Goal: Task Accomplishment & Management: Complete application form

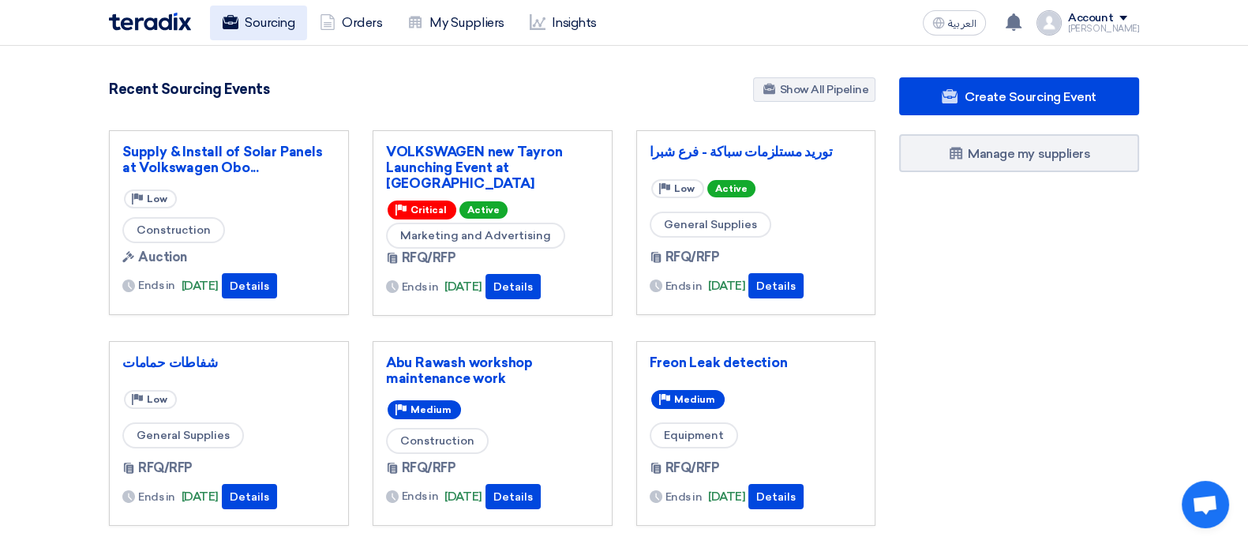
click at [290, 19] on link "Sourcing" at bounding box center [258, 23] width 97 height 35
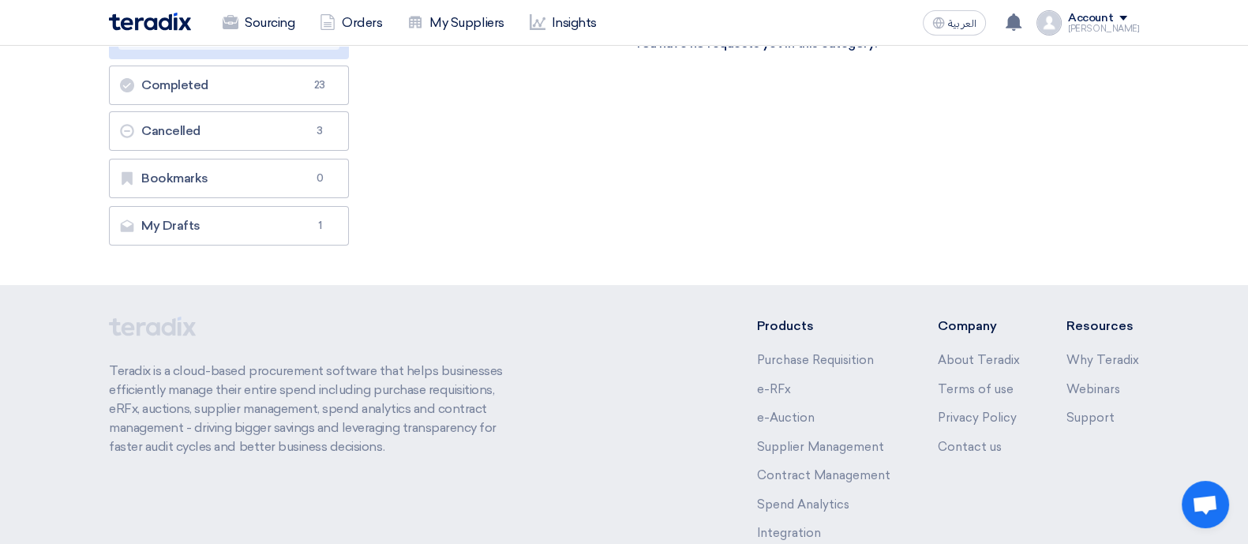
scroll to position [305, 0]
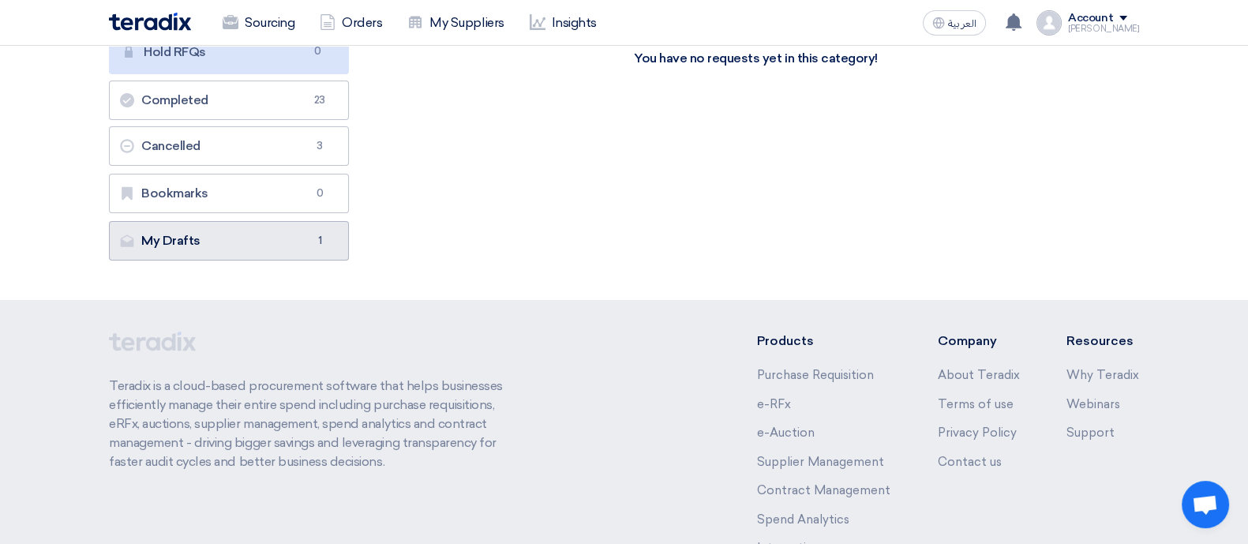
click at [249, 248] on link "My Drafts My Drafts 1" at bounding box center [229, 240] width 240 height 39
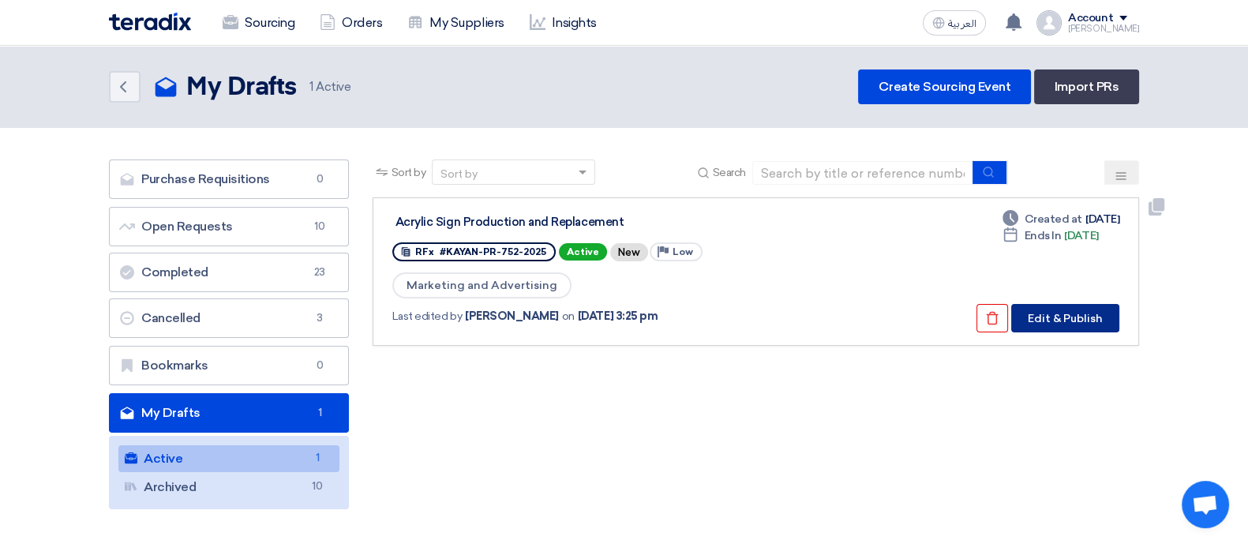
click at [1066, 317] on button "Edit & Publish" at bounding box center [1065, 318] width 108 height 28
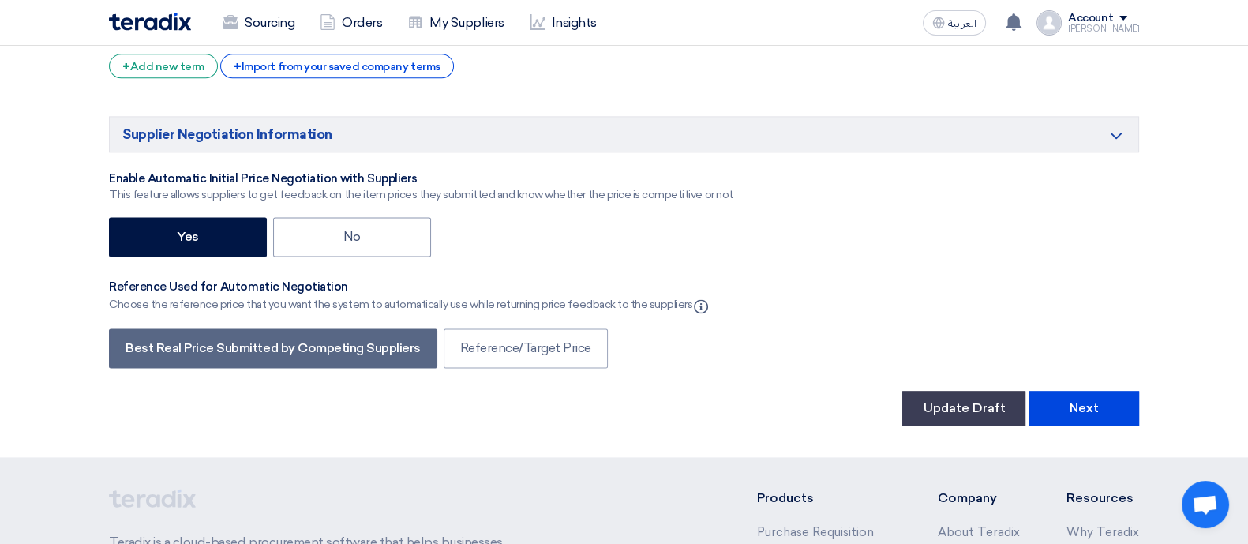
scroll to position [2662, 0]
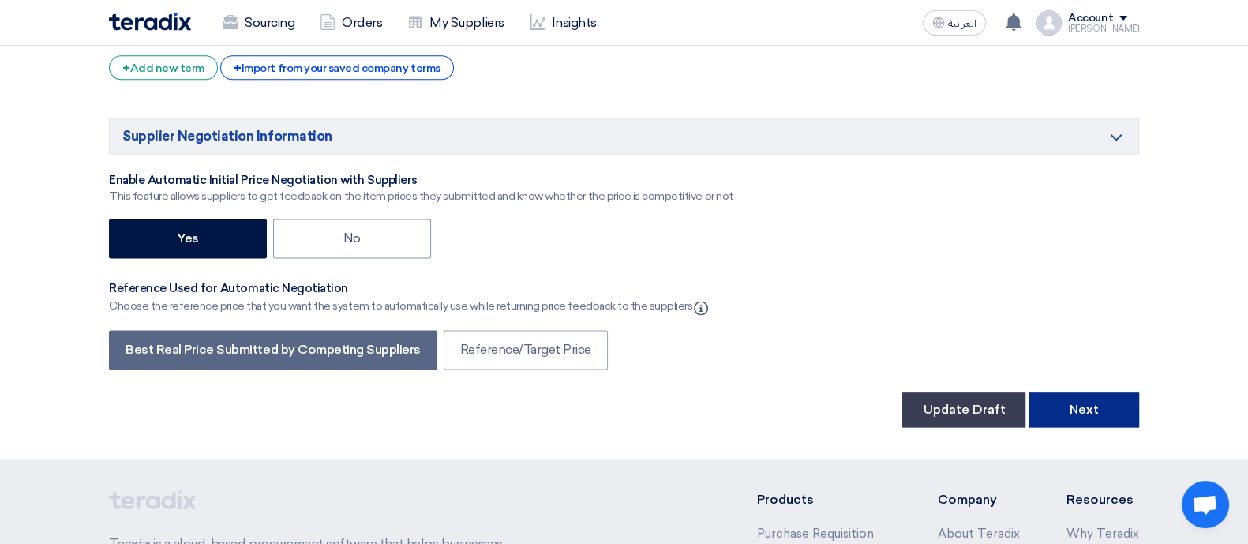
click at [1063, 392] on button "Next" at bounding box center [1084, 409] width 111 height 35
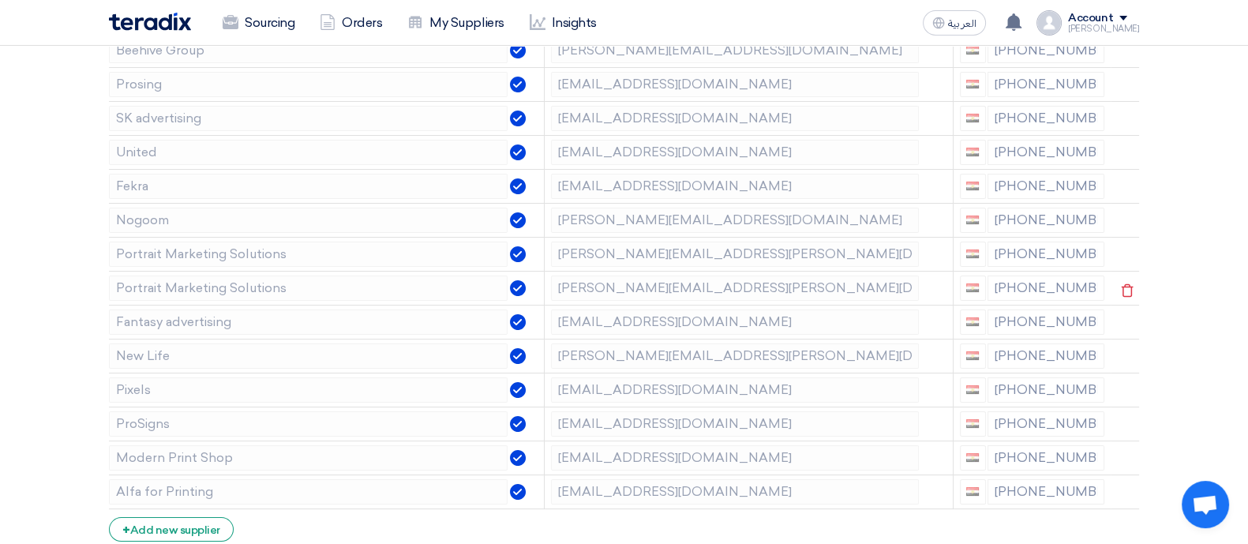
scroll to position [289, 0]
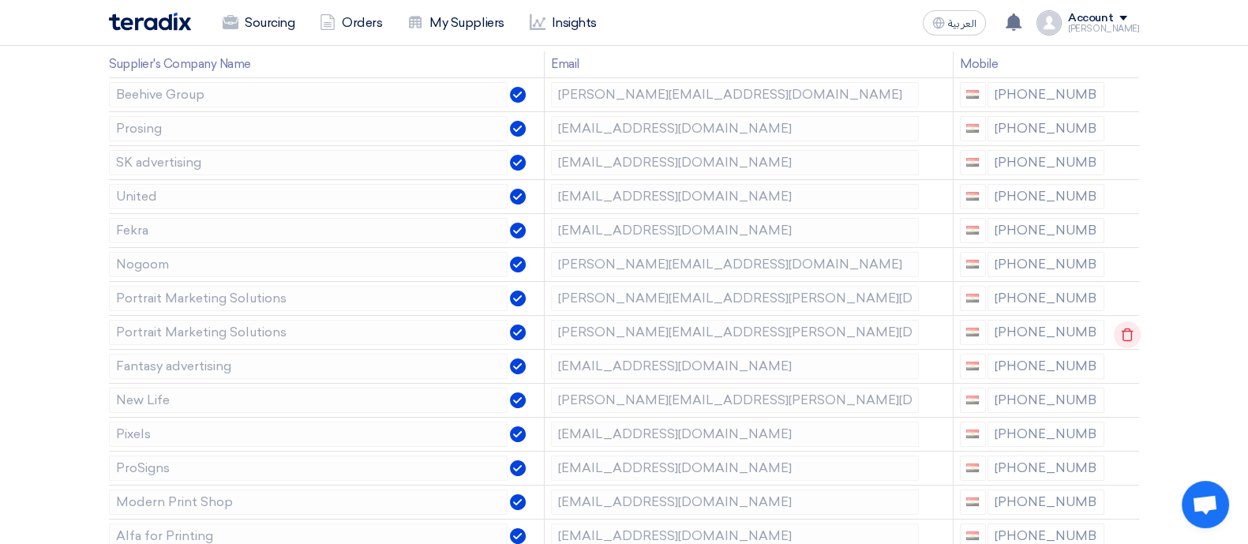
click at [1131, 334] on icon at bounding box center [1127, 334] width 27 height 27
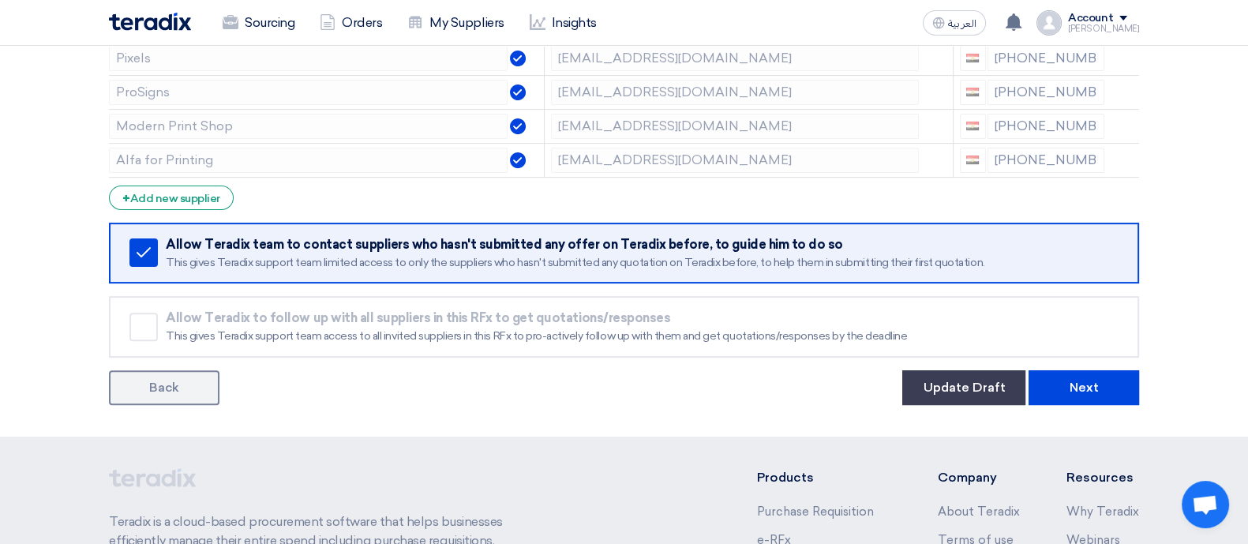
scroll to position [631, 0]
click at [1104, 374] on button "Next" at bounding box center [1084, 387] width 111 height 35
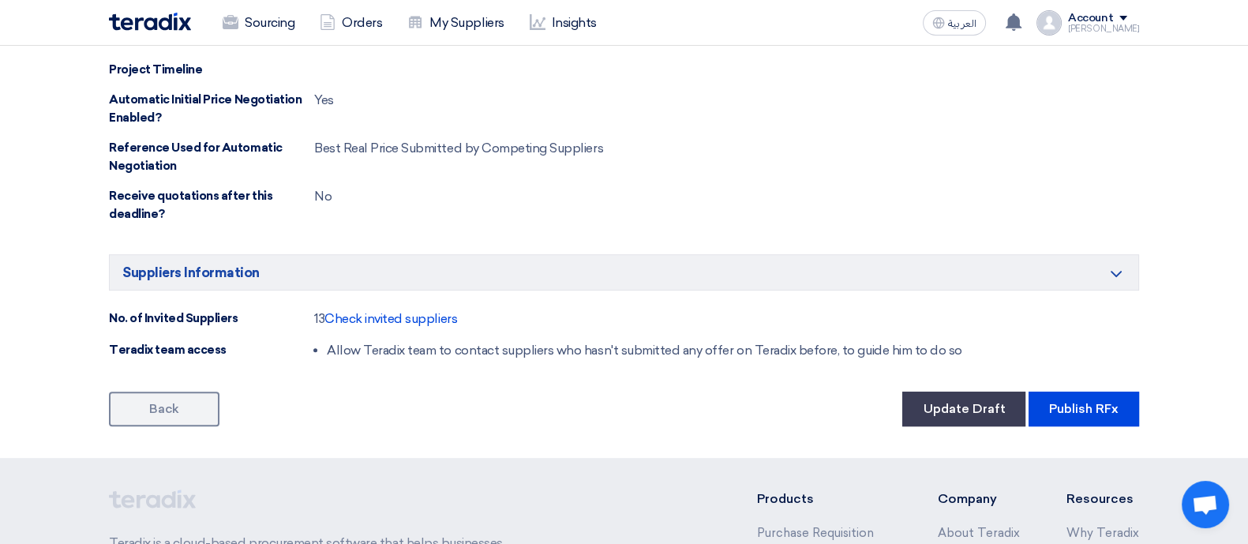
scroll to position [875, 0]
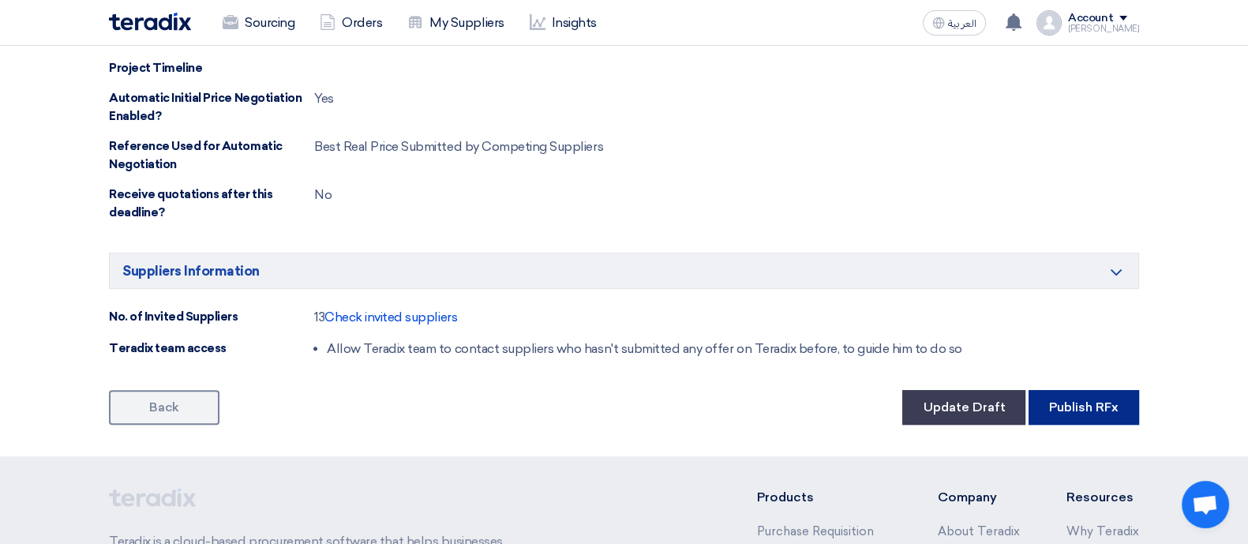
click at [1109, 410] on button "Publish RFx" at bounding box center [1084, 407] width 111 height 35
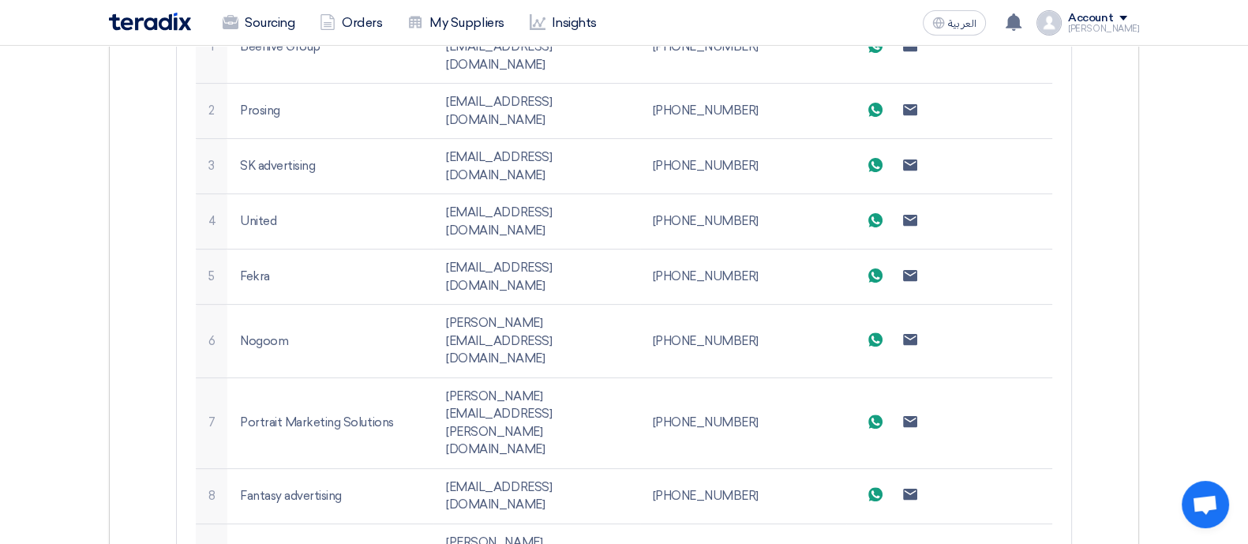
scroll to position [603, 0]
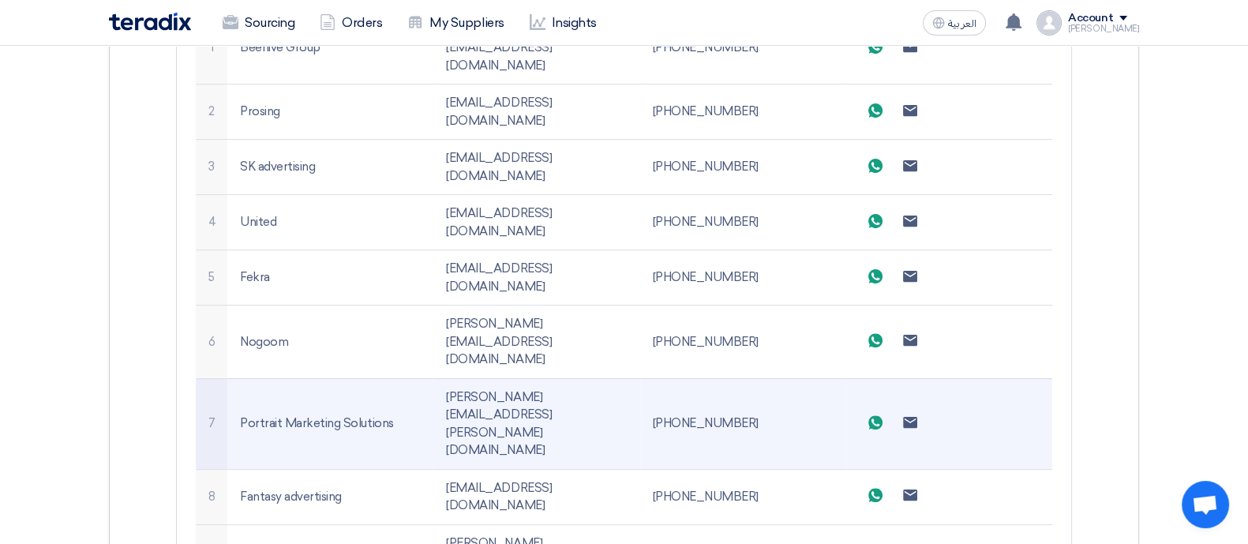
click at [503, 378] on td "[PERSON_NAME][EMAIL_ADDRESS][PERSON_NAME][DOMAIN_NAME]" at bounding box center [536, 423] width 206 height 91
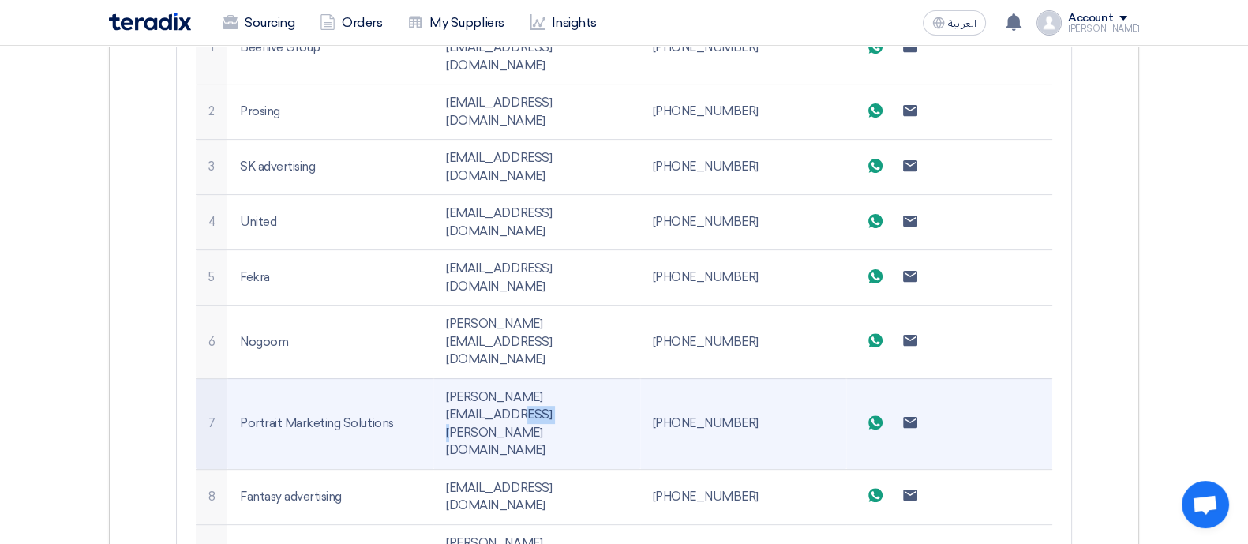
click at [503, 378] on td "[PERSON_NAME][EMAIL_ADDRESS][PERSON_NAME][DOMAIN_NAME]" at bounding box center [536, 423] width 206 height 91
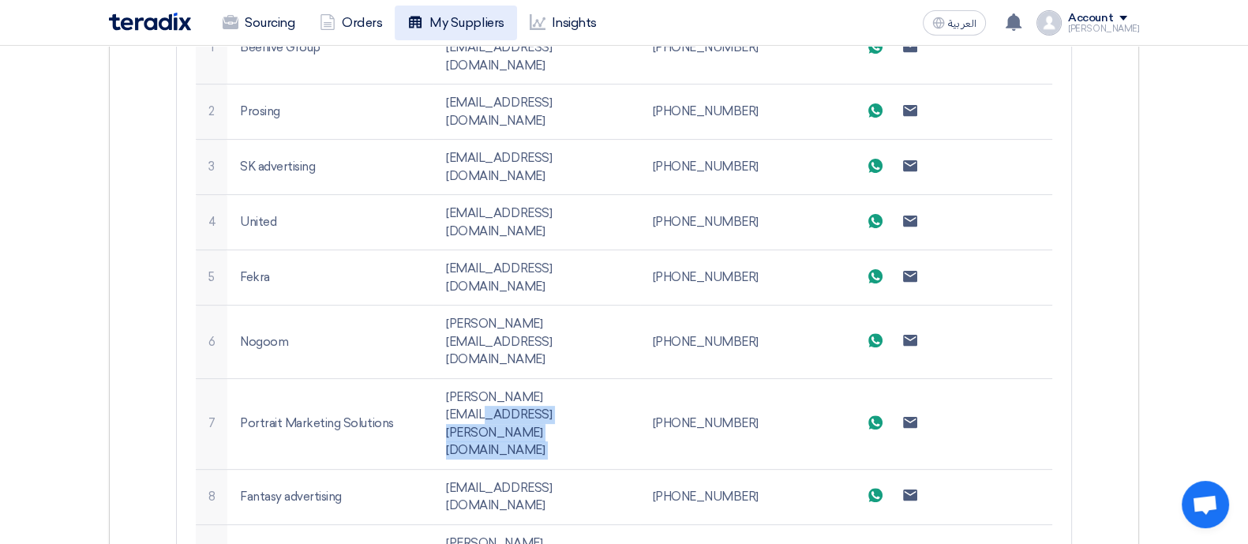
click at [482, 21] on link "My Suppliers" at bounding box center [456, 23] width 122 height 35
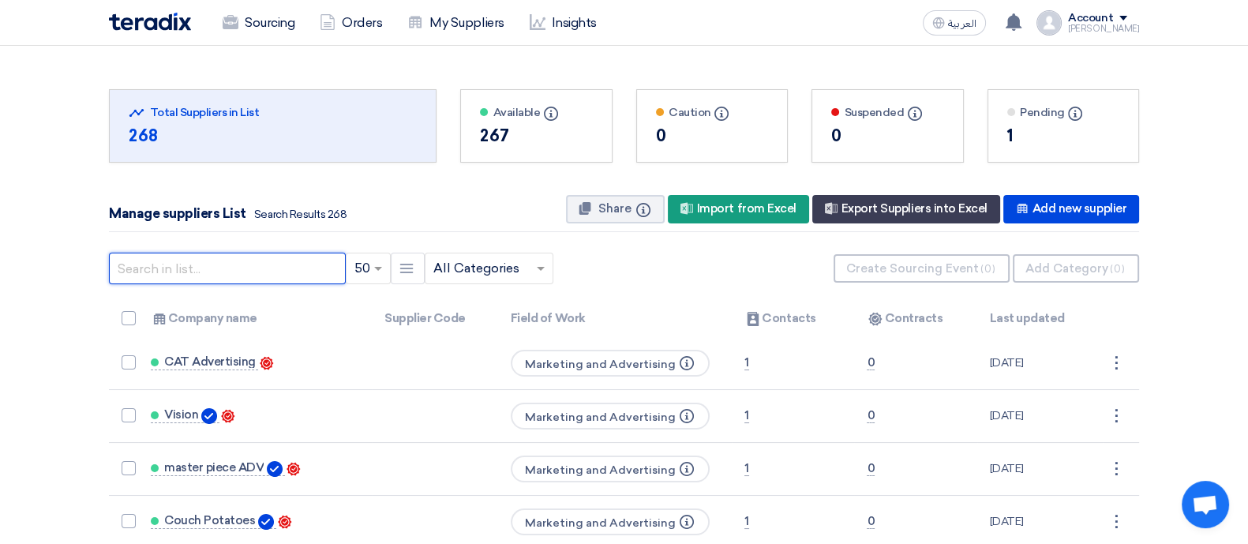
click at [267, 272] on input "text" at bounding box center [227, 269] width 237 height 32
paste input "[PERSON_NAME][EMAIL_ADDRESS][PERSON_NAME][DOMAIN_NAME]"
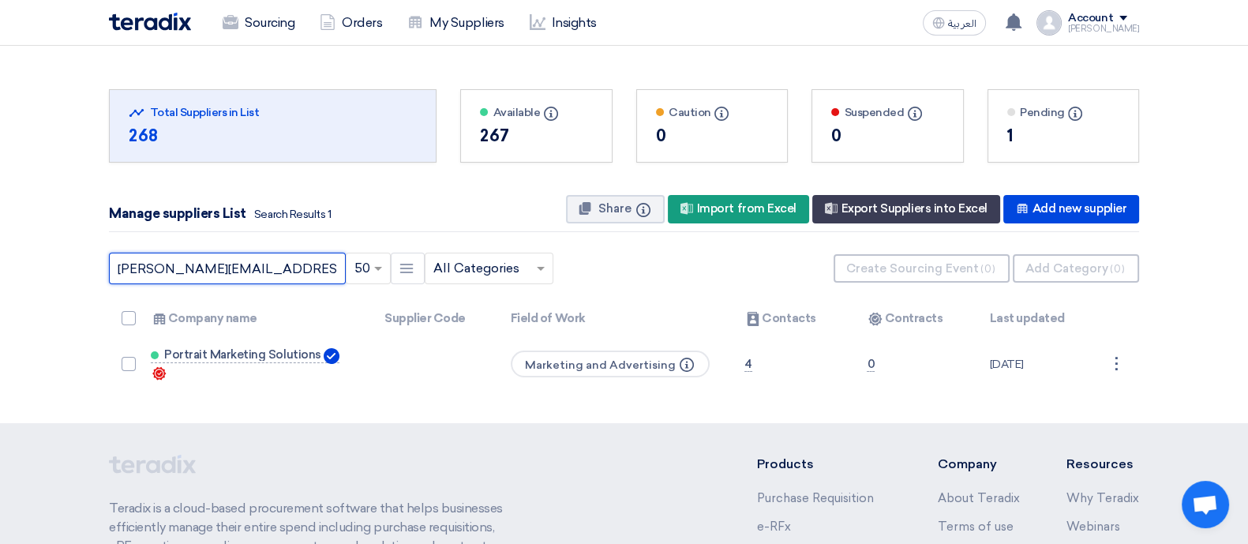
type input "[PERSON_NAME][EMAIL_ADDRESS][PERSON_NAME][DOMAIN_NAME]"
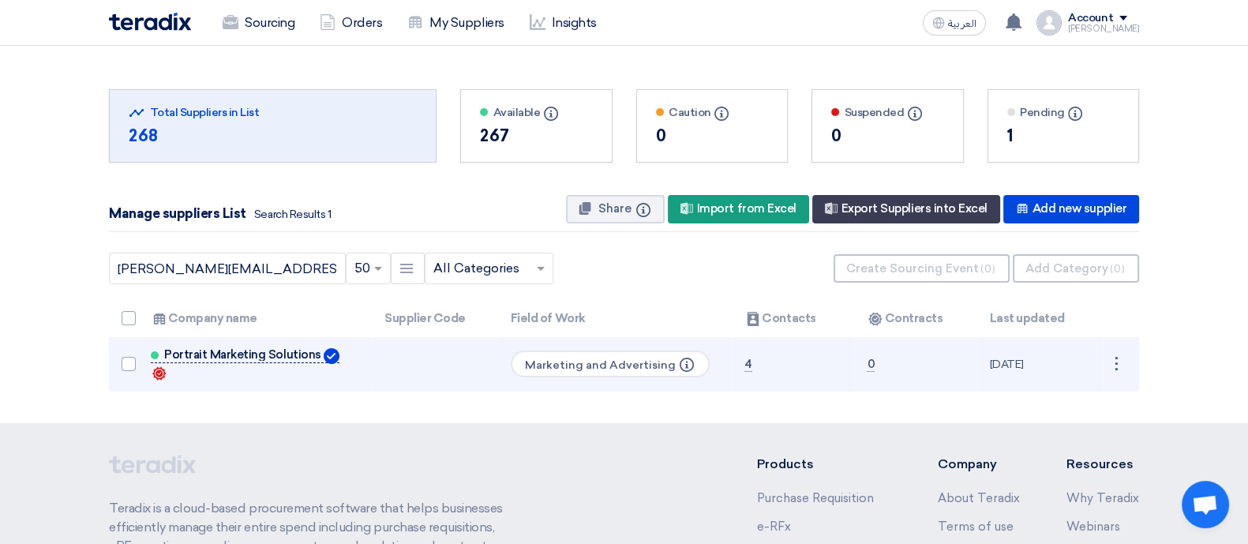
click at [270, 358] on span "Portrait Marketing Solutions" at bounding box center [242, 354] width 157 height 13
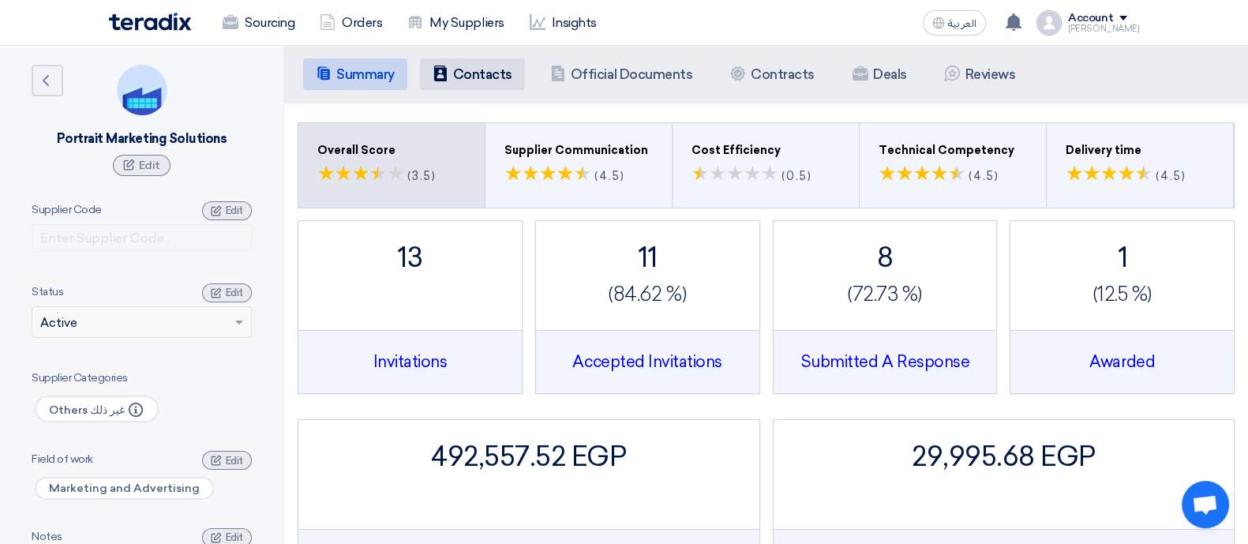
click at [484, 77] on h5 "Contacts" at bounding box center [482, 74] width 59 height 16
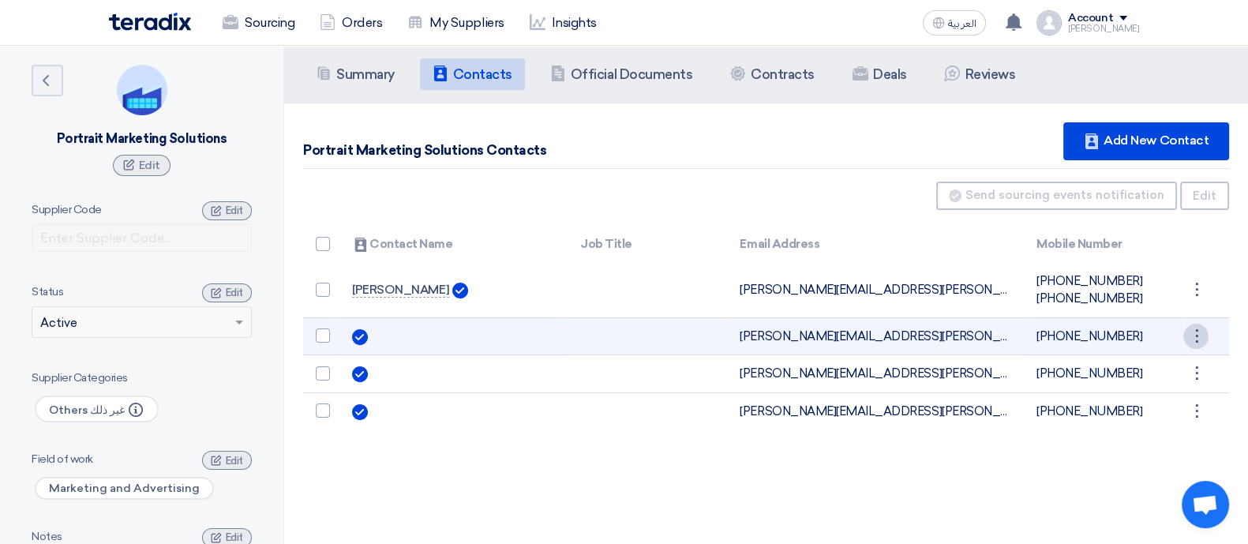
click at [1207, 302] on div "⋮" at bounding box center [1195, 289] width 25 height 25
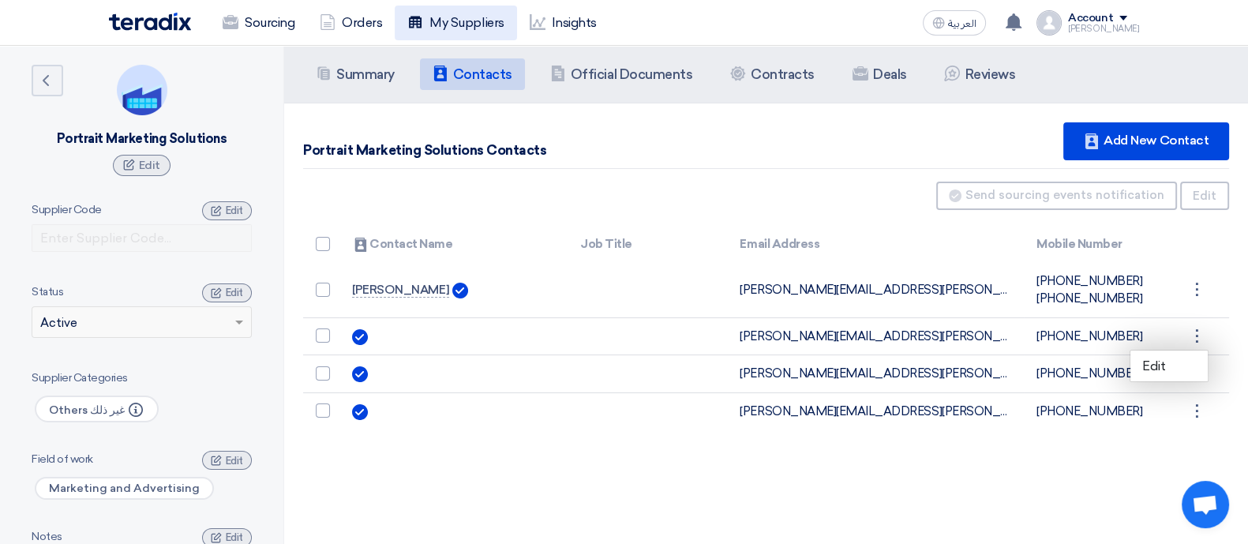
click at [474, 17] on link "My Suppliers" at bounding box center [456, 23] width 122 height 35
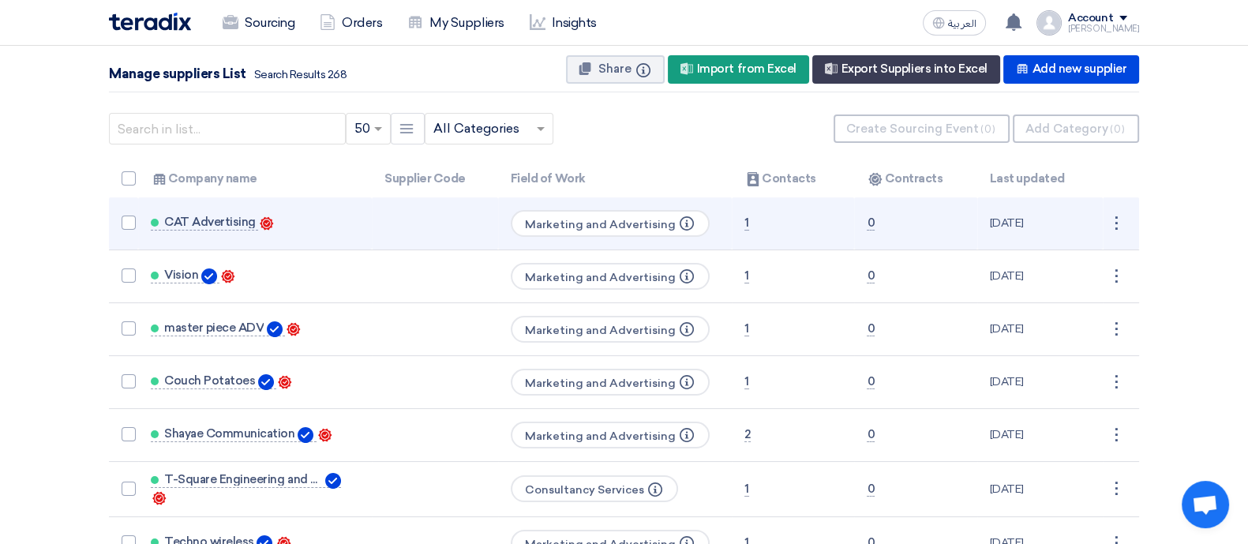
scroll to position [141, 0]
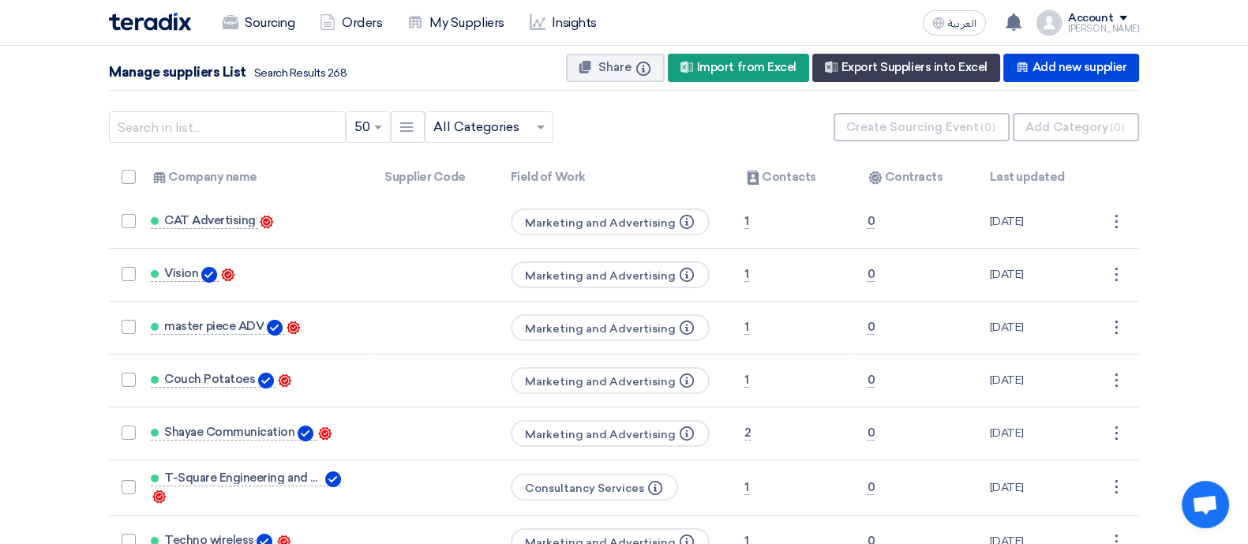
click at [262, 172] on th "Contacts Company name" at bounding box center [255, 177] width 234 height 37
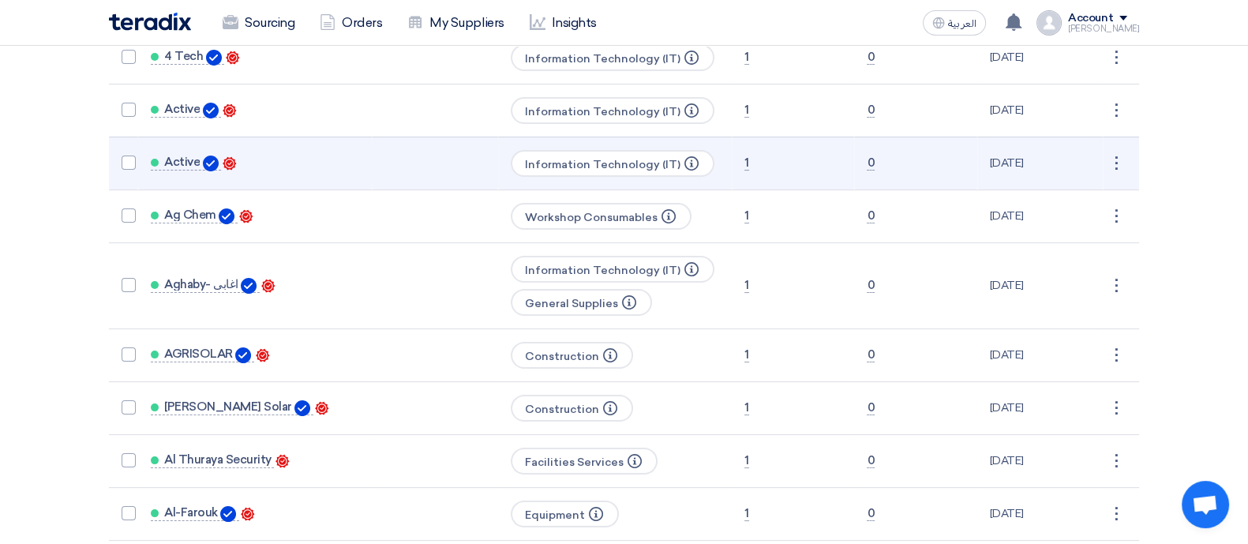
scroll to position [356, 0]
